Goal: Task Accomplishment & Management: Use online tool/utility

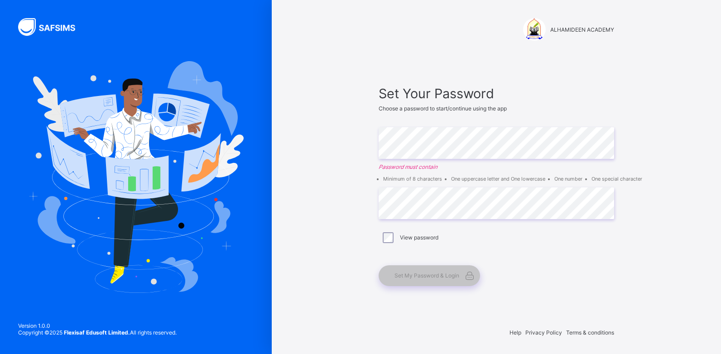
click at [603, 269] on div "Set My Password & Login" at bounding box center [492, 275] width 226 height 21
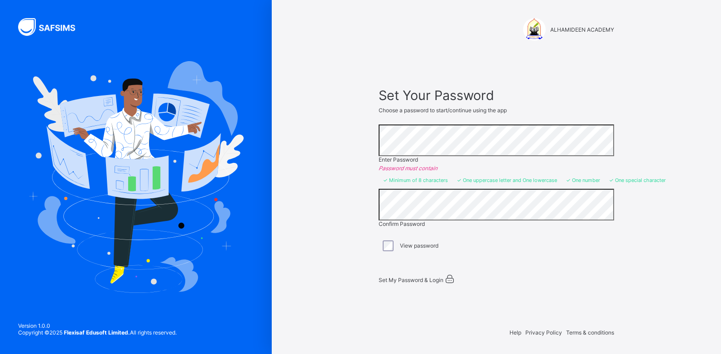
click at [630, 274] on div "ALHAMIDEEN ACADEMY Set Your Password Choose a password to start/continue using …" at bounding box center [496, 177] width 272 height 354
click at [450, 280] on div "Set My Password & Login" at bounding box center [492, 278] width 226 height 11
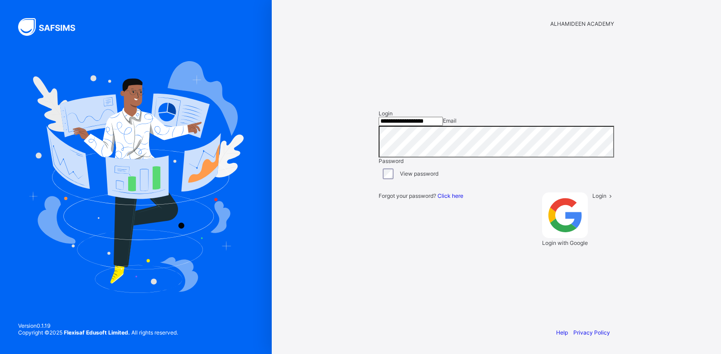
click at [443, 126] on input "**********" at bounding box center [411, 121] width 64 height 9
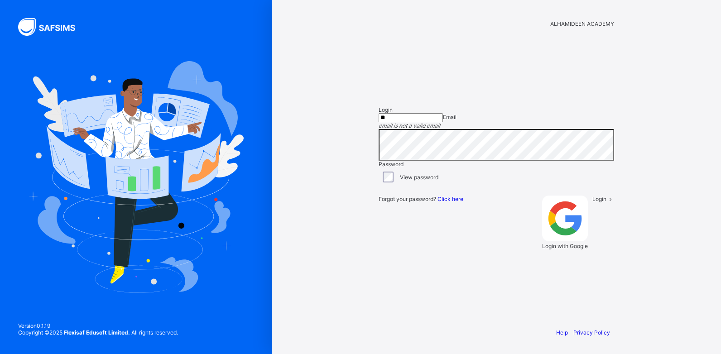
type input "*"
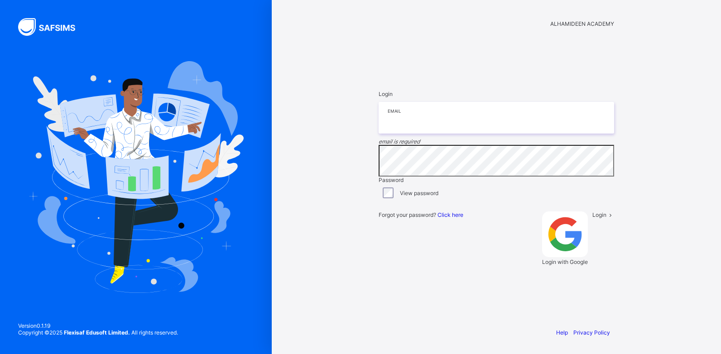
type input "*"
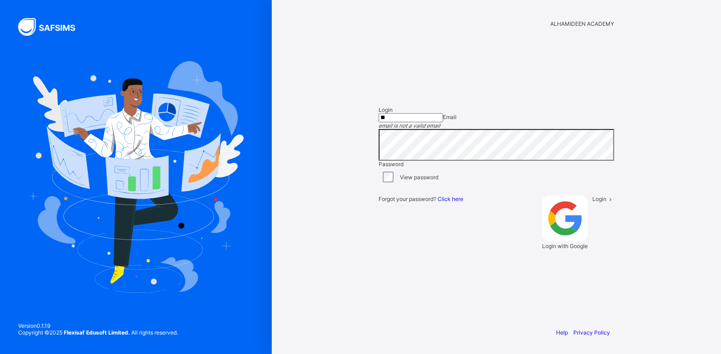
click at [663, 160] on div "ALHAMIDEEN ACADEMY Login ** Email email is not a valid email Password View pass…" at bounding box center [496, 177] width 449 height 354
click at [416, 122] on input "**" at bounding box center [411, 117] width 64 height 9
type input "**********"
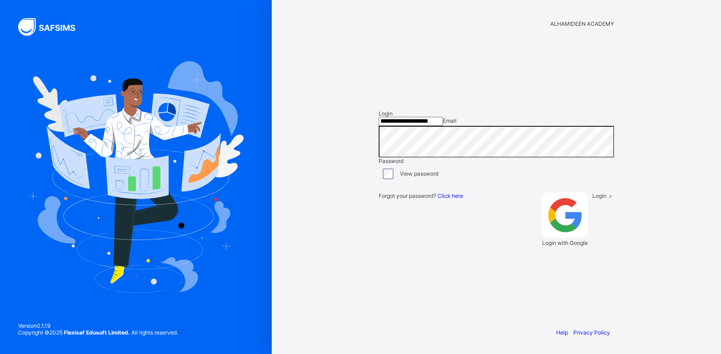
click at [592, 246] on div "Login" at bounding box center [603, 219] width 22 height 54
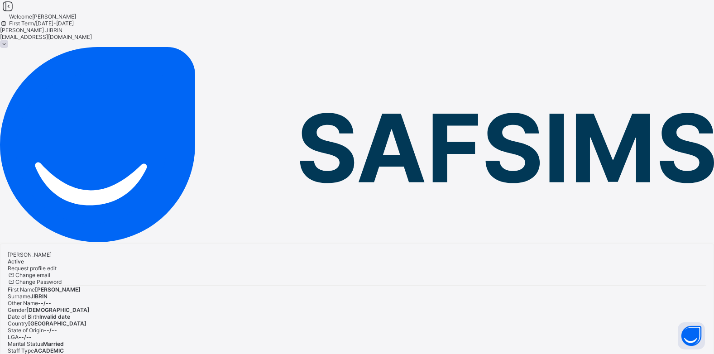
click at [8, 40] on span at bounding box center [4, 44] width 8 height 8
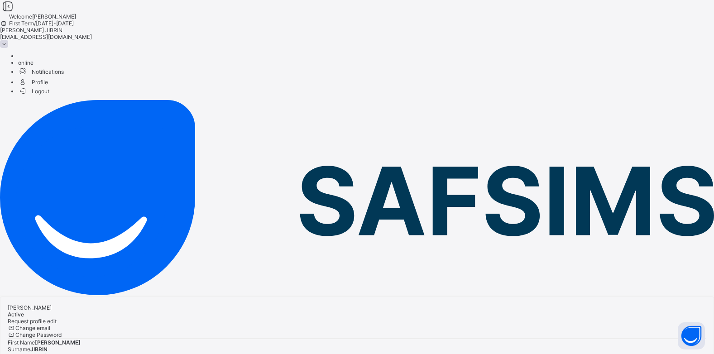
click at [49, 93] on span "Logout" at bounding box center [33, 91] width 31 height 10
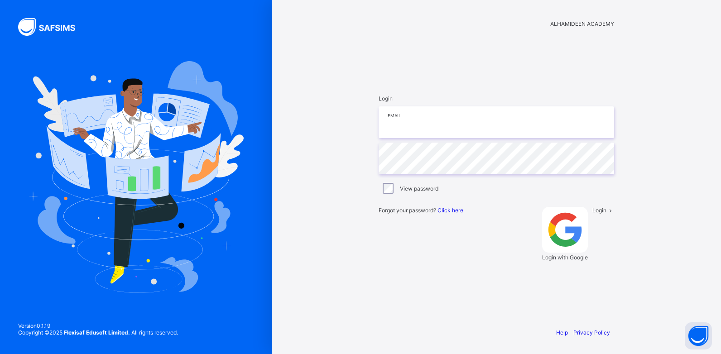
type input "**********"
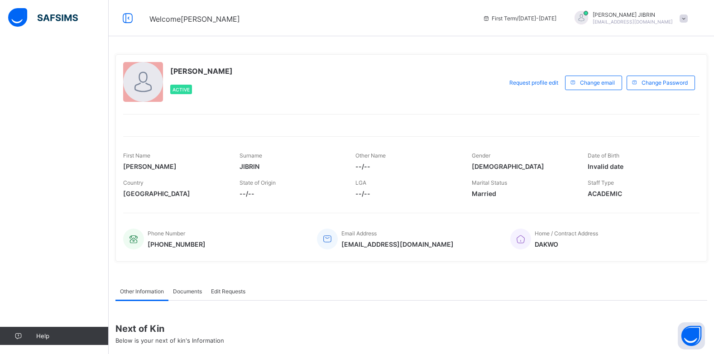
click at [389, 246] on span "[EMAIL_ADDRESS][DOMAIN_NAME]" at bounding box center [397, 244] width 112 height 8
click at [434, 245] on div "Phone Number +2347066873349 Email Address jibrahim106@gmail.com Home / Contract…" at bounding box center [411, 233] width 576 height 41
click at [129, 20] on icon at bounding box center [127, 18] width 15 height 13
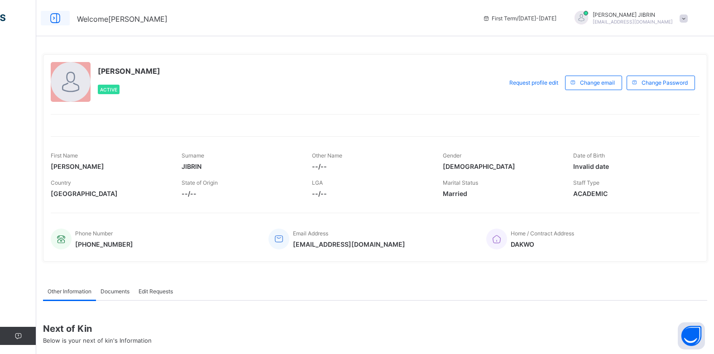
click at [53, 18] on icon at bounding box center [55, 18] width 15 height 13
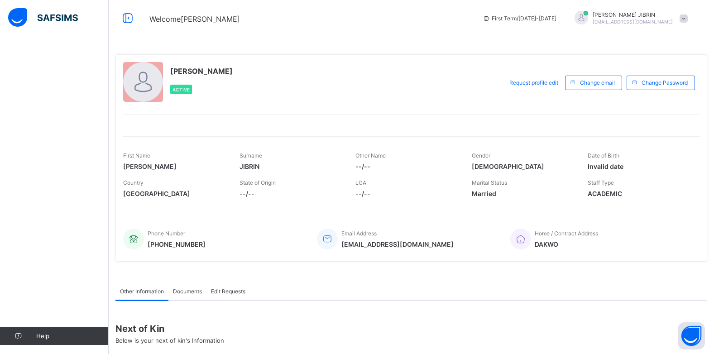
click at [61, 19] on img at bounding box center [43, 17] width 70 height 19
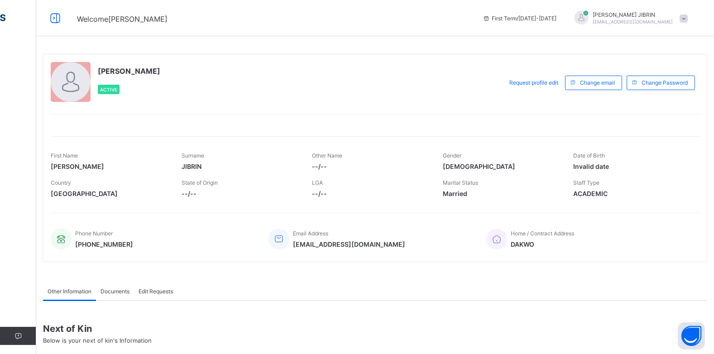
click at [72, 77] on div at bounding box center [71, 82] width 40 height 40
click at [54, 19] on icon at bounding box center [55, 18] width 15 height 13
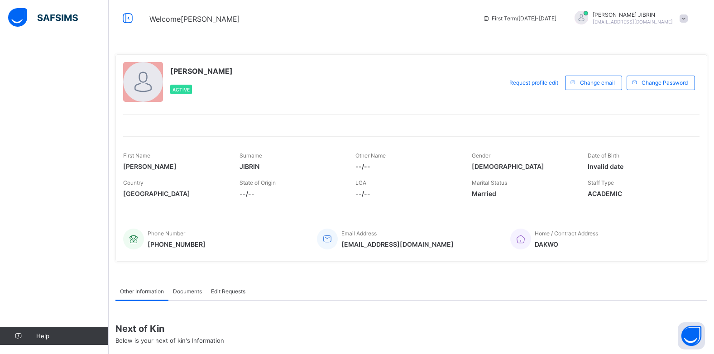
click at [21, 18] on img at bounding box center [43, 17] width 70 height 19
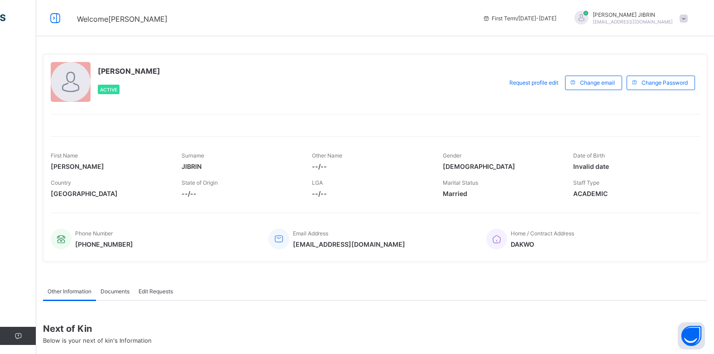
click at [688, 17] on span at bounding box center [684, 18] width 8 height 8
click at [658, 93] on span "Logout" at bounding box center [658, 89] width 60 height 10
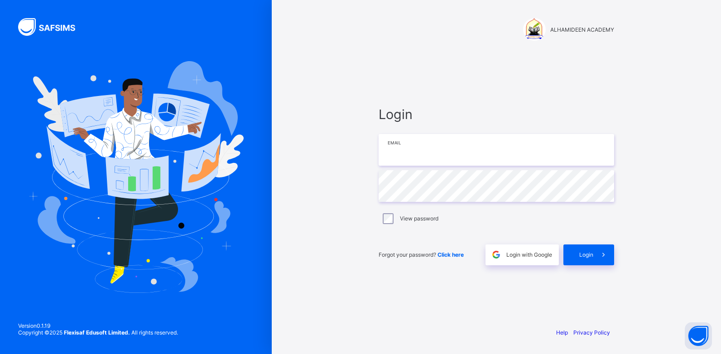
type input "**********"
click at [585, 255] on span "Login" at bounding box center [586, 254] width 14 height 7
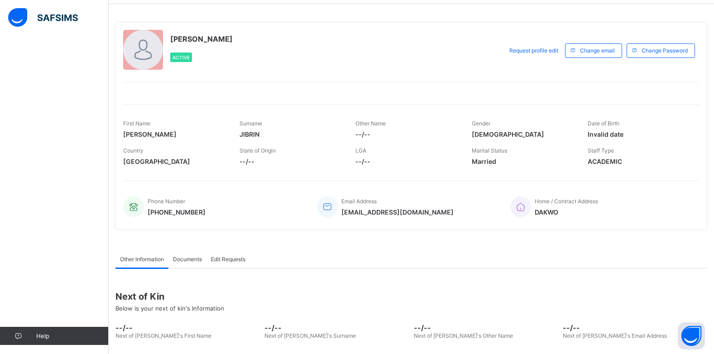
scroll to position [99, 0]
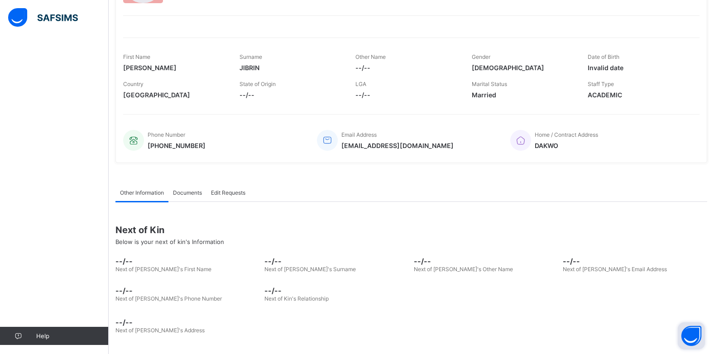
click at [689, 331] on button "Open asap" at bounding box center [691, 335] width 27 height 27
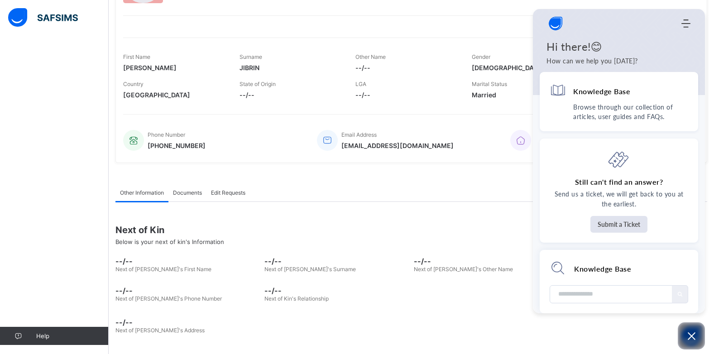
click at [464, 223] on div "Next of Kin Below is your next of kin's Information" at bounding box center [411, 235] width 592 height 34
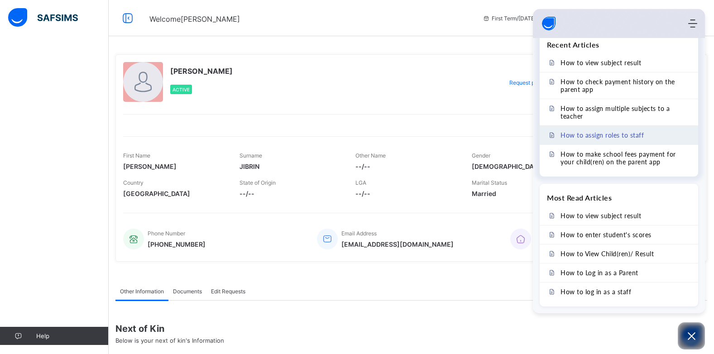
scroll to position [0, 0]
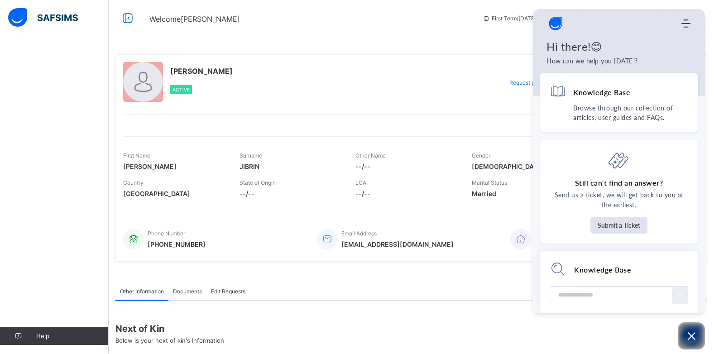
click at [493, 61] on div "IBRAHIM JIBRIN Active Request profile edit Change email Change Password First N…" at bounding box center [411, 157] width 592 height 207
click at [695, 334] on icon "Open asap" at bounding box center [691, 336] width 11 height 11
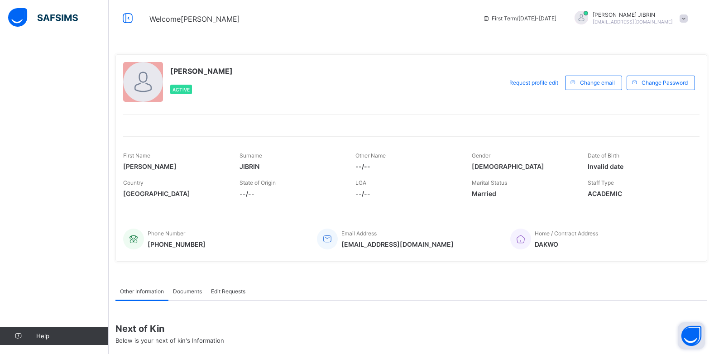
click at [556, 15] on span "First Term / 2025-2026" at bounding box center [520, 18] width 74 height 7
click at [185, 20] on span "Welcome IBRAHIM" at bounding box center [194, 18] width 91 height 9
drag, startPoint x: 185, startPoint y: 20, endPoint x: 171, endPoint y: 23, distance: 14.7
click at [171, 23] on span "Welcome IBRAHIM" at bounding box center [194, 18] width 91 height 9
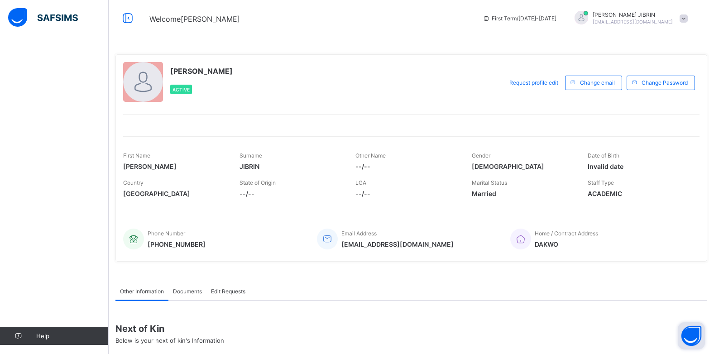
click at [141, 79] on div at bounding box center [143, 82] width 40 height 40
click at [189, 70] on span "[PERSON_NAME]" at bounding box center [201, 71] width 62 height 9
click at [688, 18] on span at bounding box center [684, 18] width 8 height 8
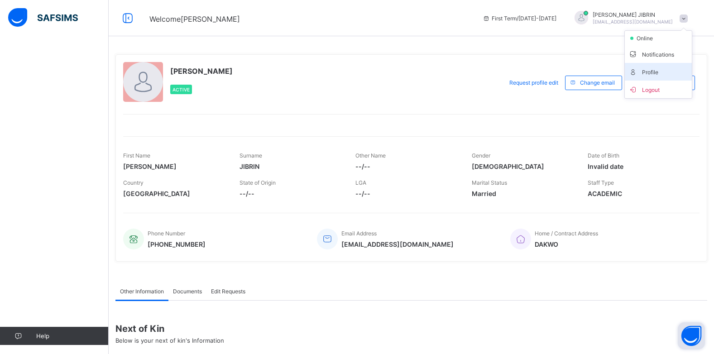
click at [667, 71] on span "Profile" at bounding box center [658, 72] width 60 height 10
click at [688, 18] on span at bounding box center [684, 18] width 8 height 8
click at [490, 16] on icon at bounding box center [487, 18] width 8 height 7
click at [688, 15] on span at bounding box center [684, 18] width 8 height 8
click at [664, 86] on span "Logout" at bounding box center [658, 89] width 60 height 10
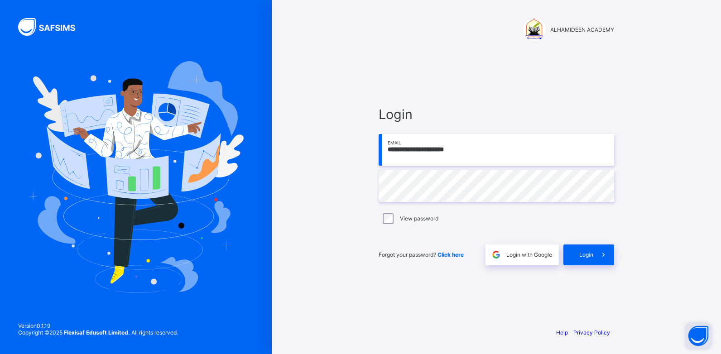
click at [471, 153] on input "**********" at bounding box center [496, 150] width 235 height 32
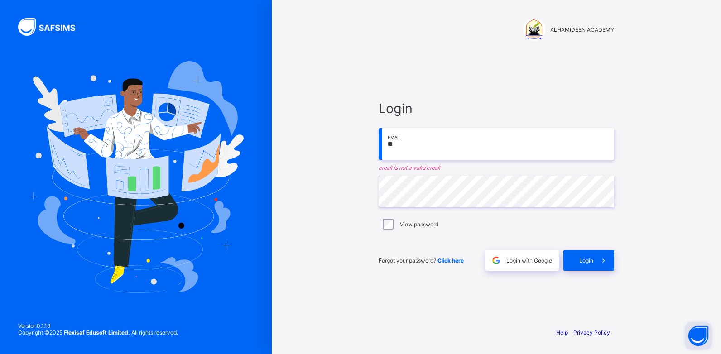
type input "*"
type input "**********"
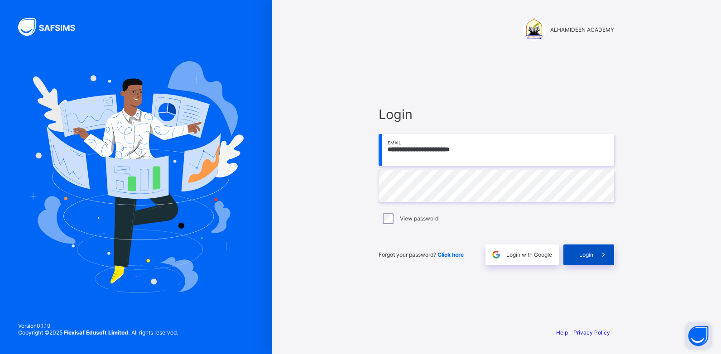
click at [583, 260] on div "Login" at bounding box center [588, 254] width 51 height 21
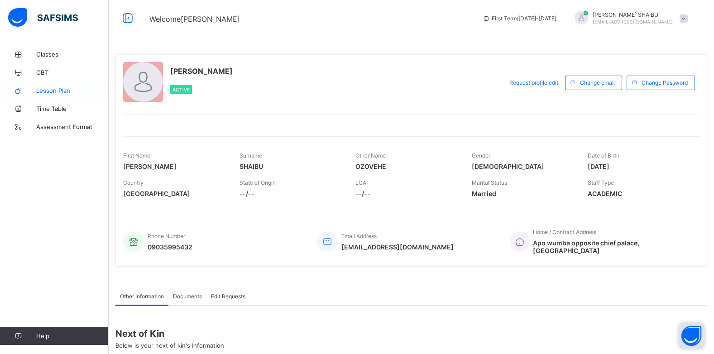
click at [52, 93] on span "Lesson Plan" at bounding box center [72, 90] width 72 height 7
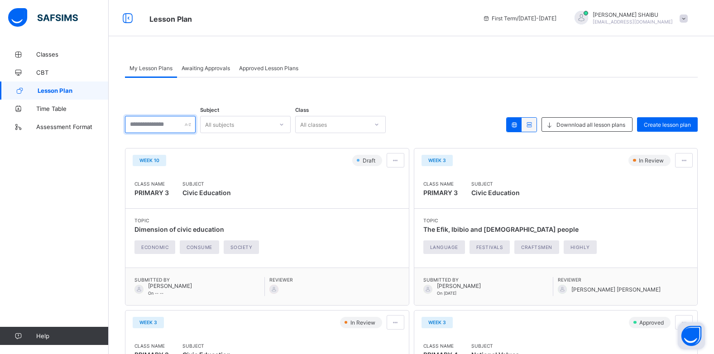
click at [196, 126] on input "text" at bounding box center [160, 124] width 71 height 17
click at [674, 120] on div "Create lesson plan" at bounding box center [667, 124] width 61 height 14
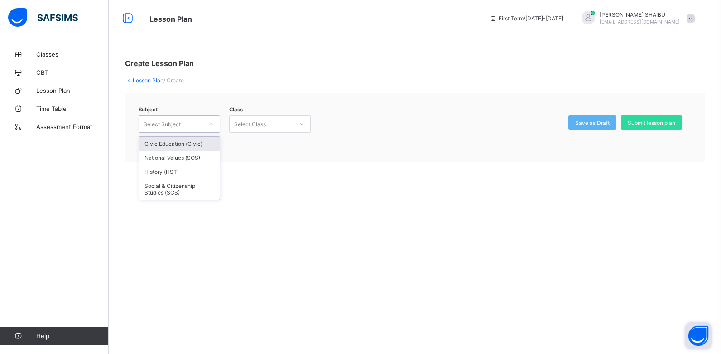
click at [211, 123] on icon at bounding box center [210, 124] width 5 height 9
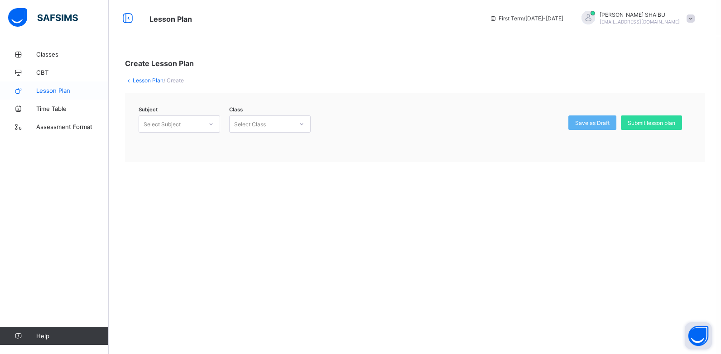
click at [72, 91] on span "Lesson Plan" at bounding box center [72, 90] width 72 height 7
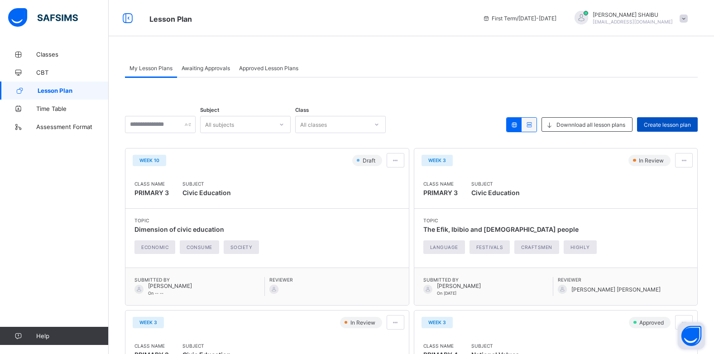
click at [649, 124] on div "Create lesson plan" at bounding box center [667, 124] width 61 height 14
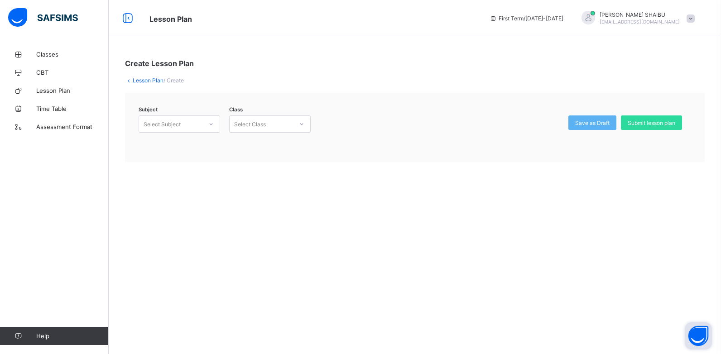
click at [194, 123] on div "Select Subject" at bounding box center [170, 124] width 63 height 13
click at [273, 118] on div "Select Class" at bounding box center [261, 124] width 63 height 13
click at [302, 123] on icon at bounding box center [301, 124] width 5 height 9
click at [212, 122] on icon at bounding box center [210, 124] width 5 height 9
click at [168, 172] on div "History (HST)" at bounding box center [179, 172] width 81 height 14
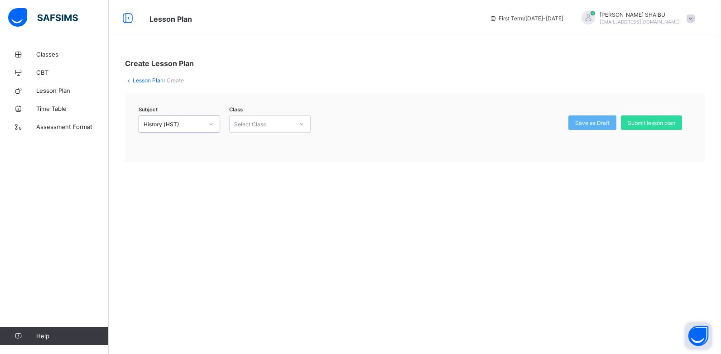
click at [303, 124] on icon at bounding box center [301, 124] width 5 height 9
click at [259, 143] on div "PRIMARY 1 -" at bounding box center [270, 144] width 81 height 14
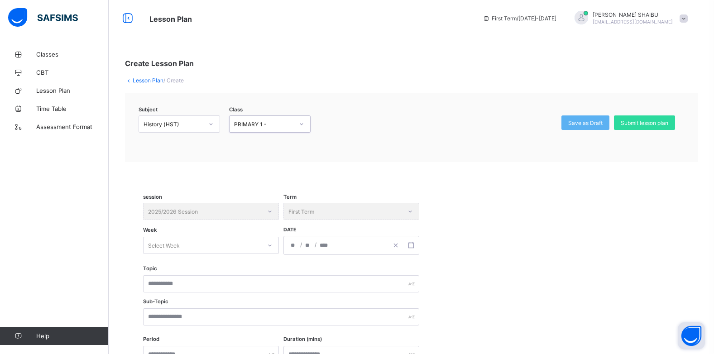
click at [211, 123] on icon at bounding box center [210, 124] width 5 height 9
click at [302, 124] on icon at bounding box center [301, 124] width 5 height 9
